Goal: Information Seeking & Learning: Find specific fact

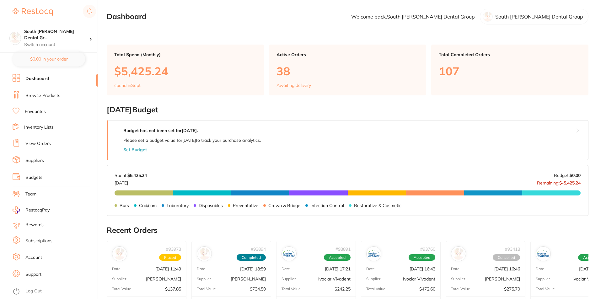
click at [41, 96] on link "Browse Products" at bounding box center [42, 96] width 35 height 6
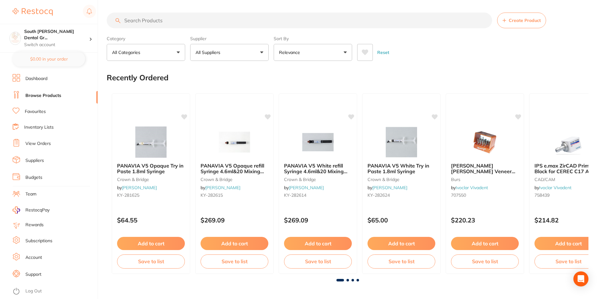
click at [192, 19] on input "search" at bounding box center [299, 21] width 385 height 16
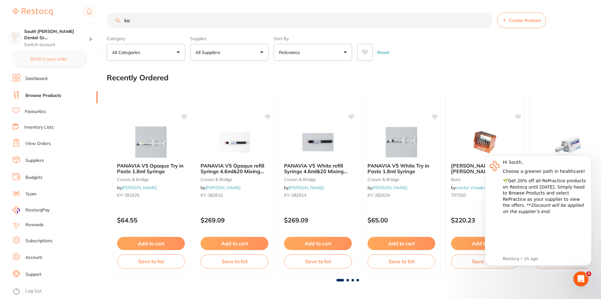
type input "k"
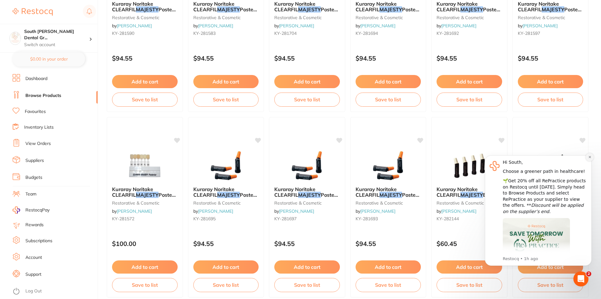
click at [588, 159] on button "Dismiss notification" at bounding box center [590, 157] width 8 height 8
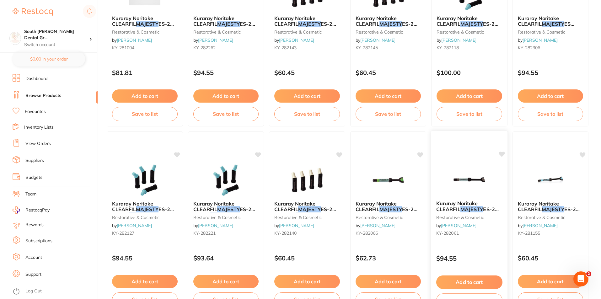
scroll to position [910, 0]
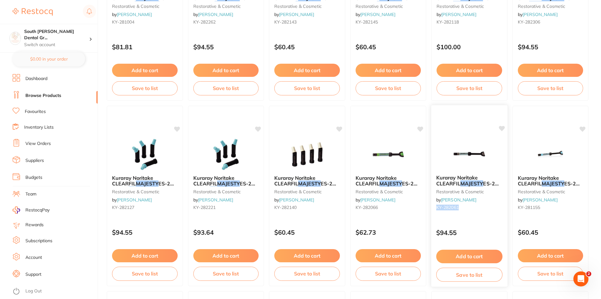
drag, startPoint x: 461, startPoint y: 209, endPoint x: 436, endPoint y: 211, distance: 25.5
click at [436, 211] on div "Kuraray Noritake CLEARFIL MAJESTY ES-2 Premium [MEDICAL_DATA] Composite - Shade…" at bounding box center [469, 194] width 76 height 48
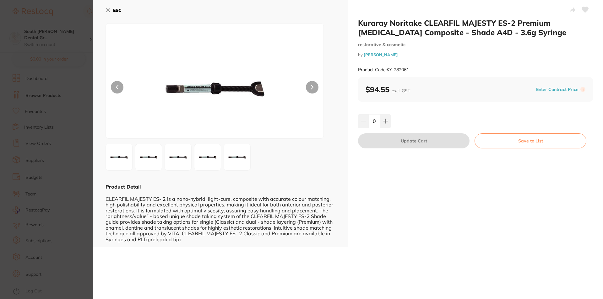
drag, startPoint x: 440, startPoint y: 206, endPoint x: 410, endPoint y: 67, distance: 142.0
click at [410, 67] on div "Product Code: KY-282061" at bounding box center [475, 69] width 235 height 15
click at [111, 8] on button "ESC" at bounding box center [113, 10] width 16 height 11
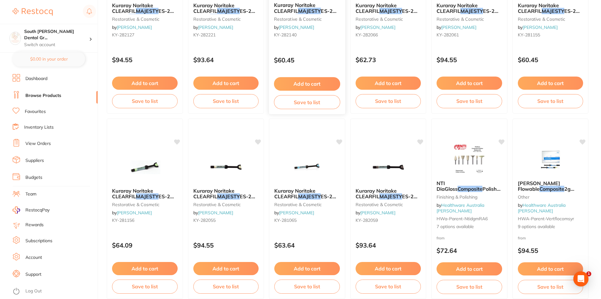
scroll to position [1099, 0]
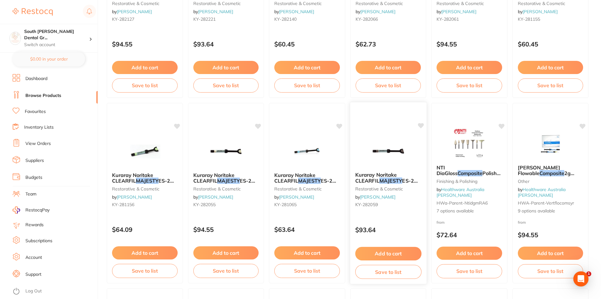
click at [388, 149] on img at bounding box center [388, 151] width 41 height 32
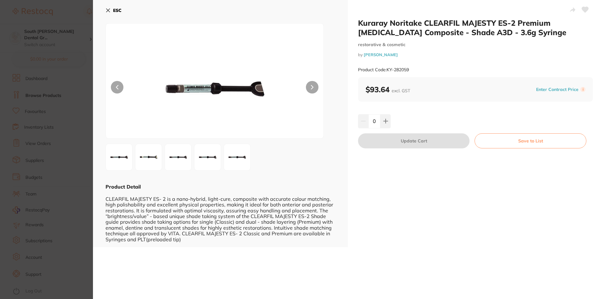
click at [111, 12] on button "ESC" at bounding box center [113, 10] width 16 height 11
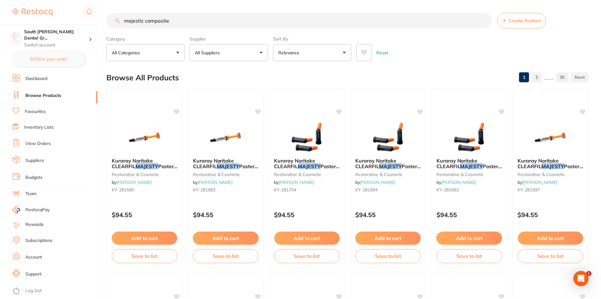
scroll to position [1099, 0]
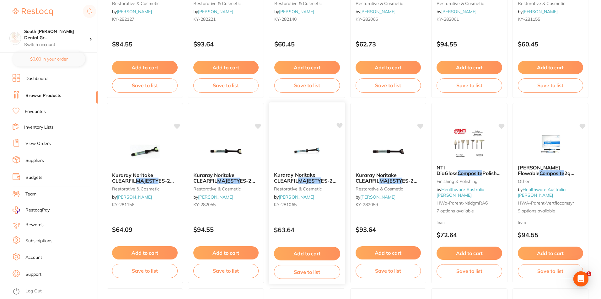
click at [294, 150] on img at bounding box center [307, 151] width 41 height 32
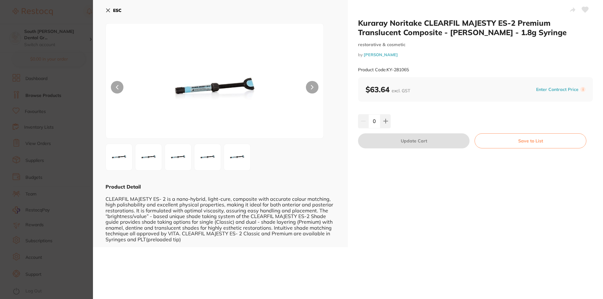
click at [111, 14] on button "ESC" at bounding box center [113, 10] width 16 height 11
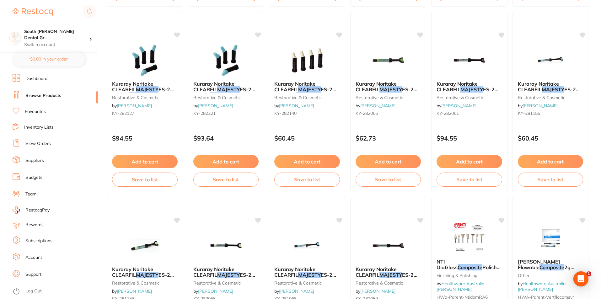
scroll to position [973, 0]
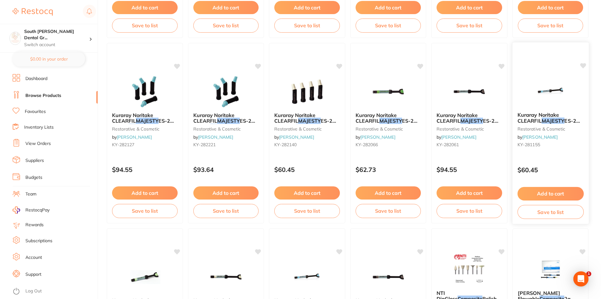
click at [540, 73] on div "Kuraray Noritake CLEARFIL MAJESTY ES-2 Premium Translucent Composite - [PERSON_…" at bounding box center [550, 133] width 77 height 182
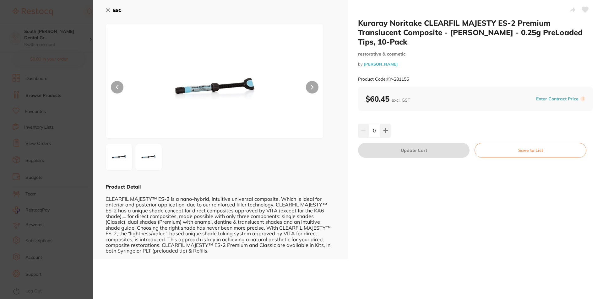
click at [108, 9] on icon at bounding box center [107, 10] width 5 height 5
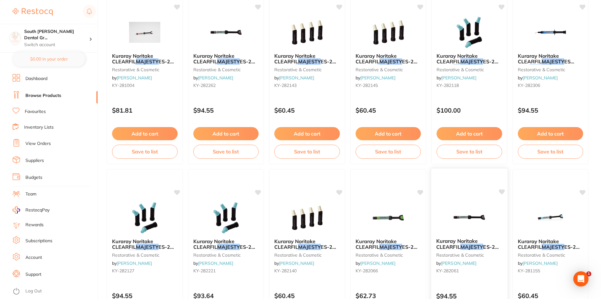
scroll to position [847, 0]
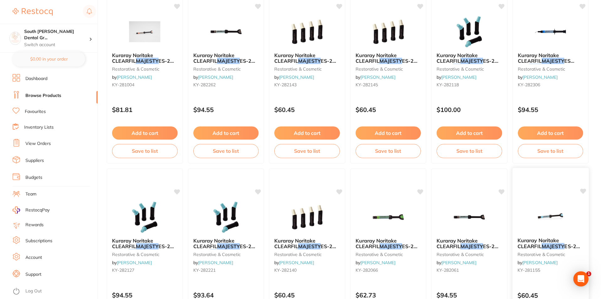
click at [566, 229] on img at bounding box center [550, 217] width 41 height 32
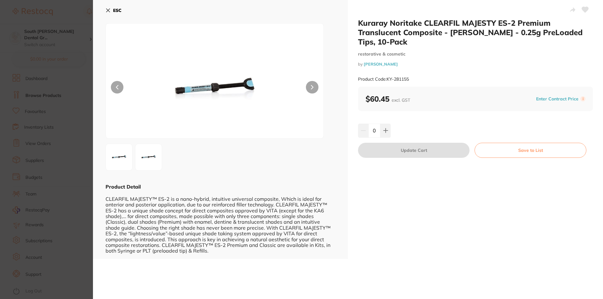
click at [107, 8] on icon at bounding box center [107, 10] width 5 height 5
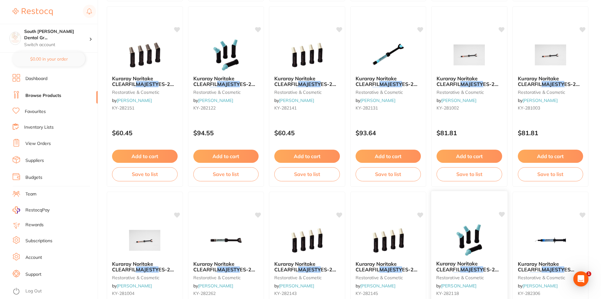
scroll to position [628, 0]
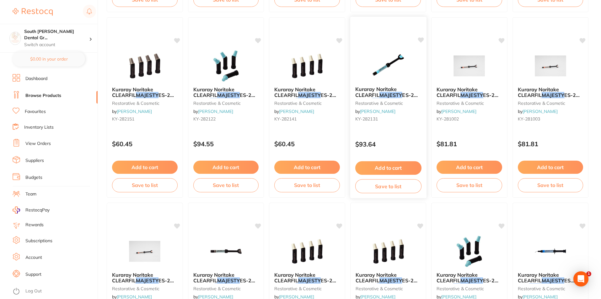
click at [402, 84] on div "Kuraray Noritake CLEARFIL MAJESTY ES-2 Classic Composite - Shade C2 - 3.6g Syri…" at bounding box center [388, 105] width 76 height 48
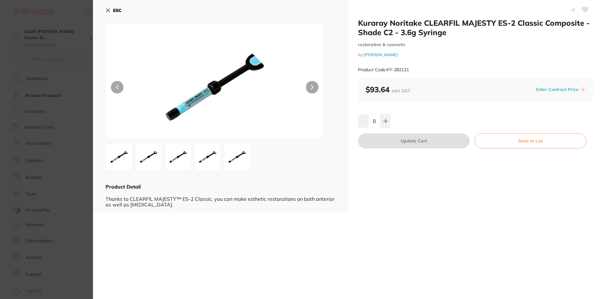
click at [108, 7] on button "ESC" at bounding box center [113, 10] width 16 height 11
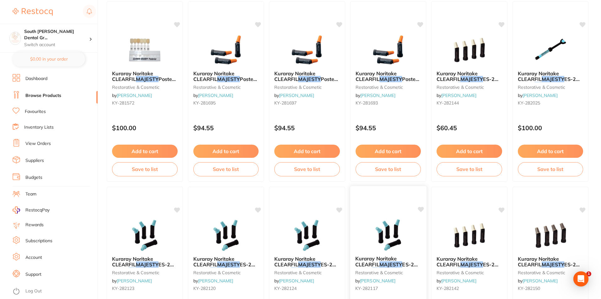
scroll to position [188, 0]
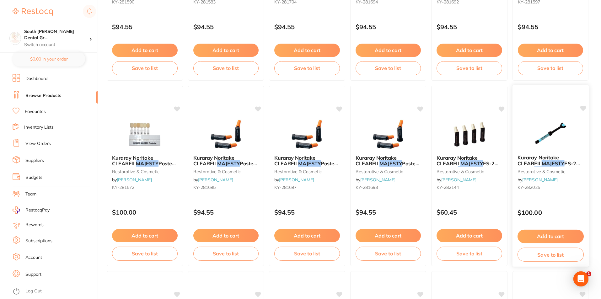
click at [549, 121] on img at bounding box center [550, 134] width 41 height 32
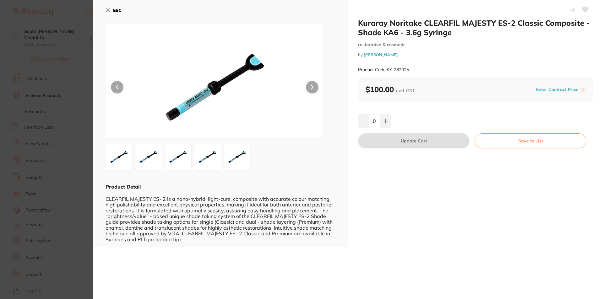
click at [109, 6] on button "ESC" at bounding box center [113, 10] width 16 height 11
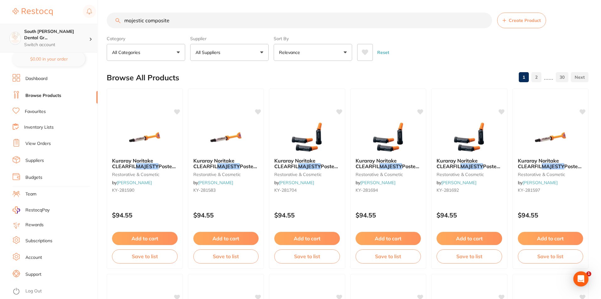
scroll to position [0, 0]
drag, startPoint x: 179, startPoint y: 25, endPoint x: 0, endPoint y: 29, distance: 179.3
click at [0, 29] on div "$0.00 South [PERSON_NAME] Dental Gr... Switch account South [PERSON_NAME] Denta…" at bounding box center [300, 149] width 601 height 299
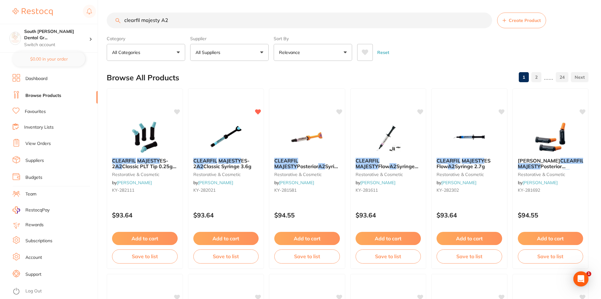
scroll to position [0, 0]
click at [232, 136] on img at bounding box center [225, 137] width 41 height 32
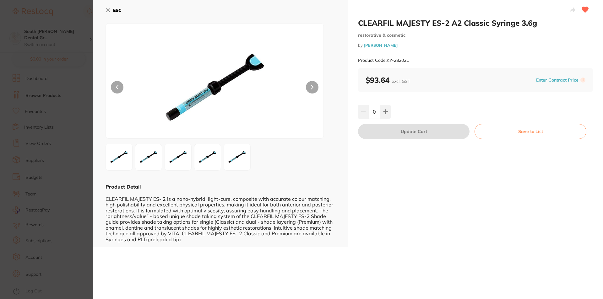
click at [105, 8] on icon at bounding box center [107, 10] width 5 height 5
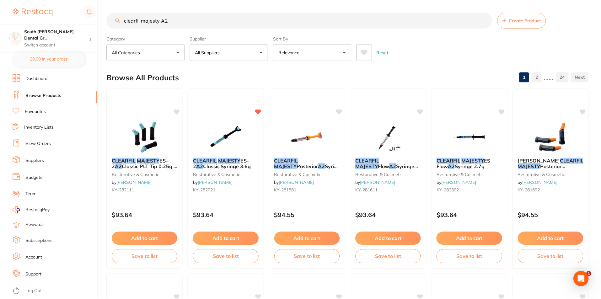
scroll to position [0, 0]
click at [186, 18] on input "clearfil majesty A2" at bounding box center [299, 20] width 385 height 16
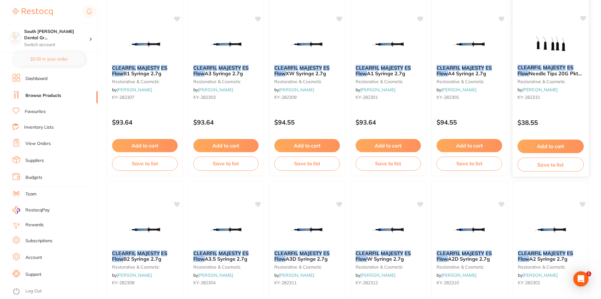
scroll to position [94, 0]
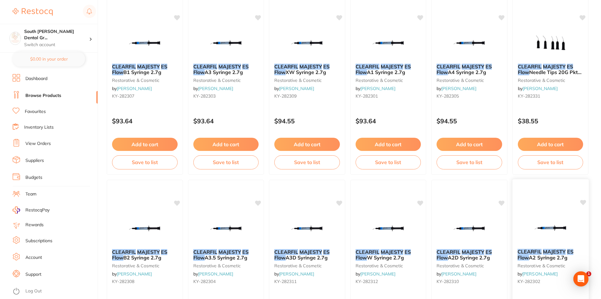
type input "clearfil majesty es flow"
click at [553, 218] on img at bounding box center [550, 228] width 41 height 31
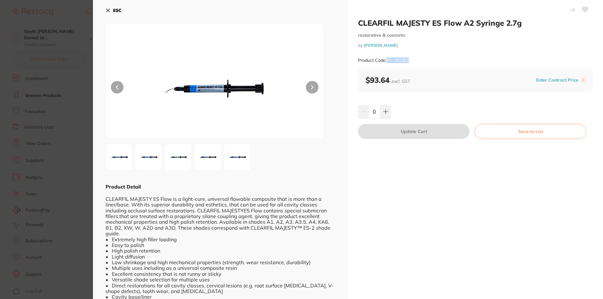
drag, startPoint x: 414, startPoint y: 60, endPoint x: 387, endPoint y: 60, distance: 26.7
click at [387, 60] on div "Product Code: KY-282302" at bounding box center [475, 60] width 235 height 15
copy small "KY-282302"
